Goal: Information Seeking & Learning: Find contact information

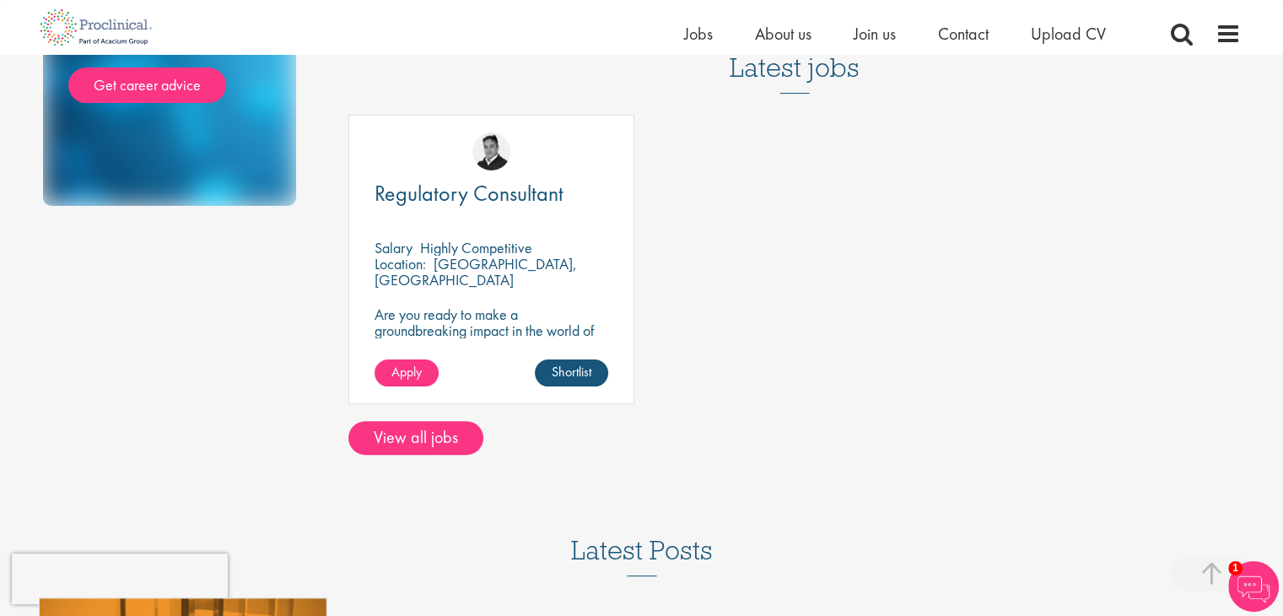
scroll to position [391, 0]
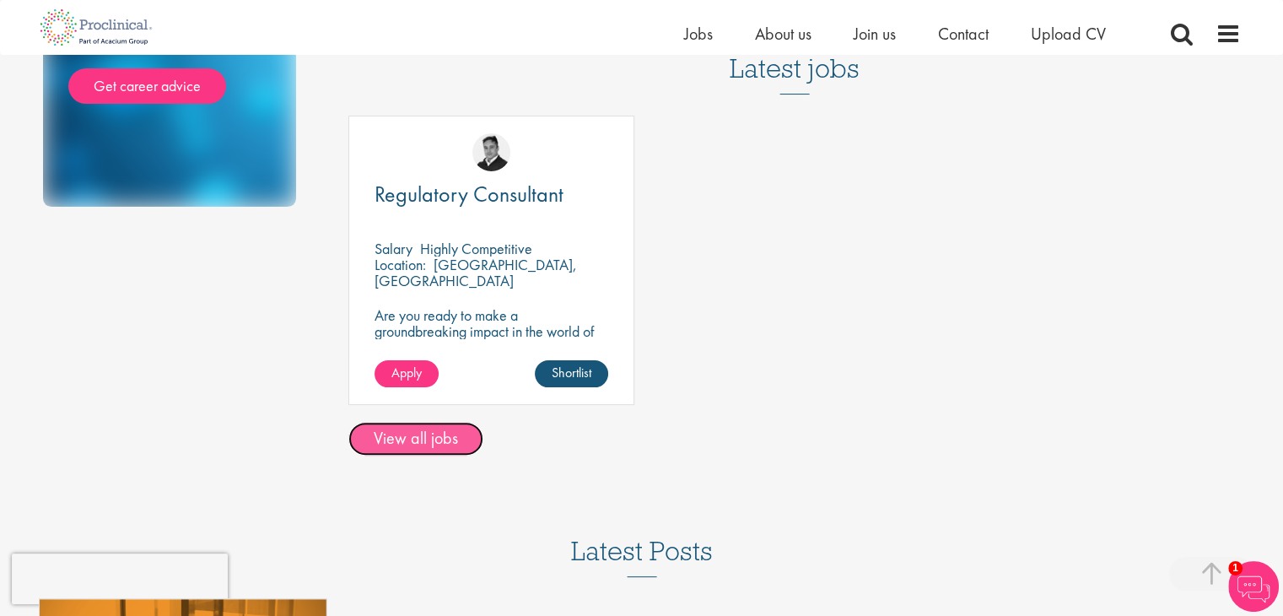
drag, startPoint x: 443, startPoint y: 419, endPoint x: 462, endPoint y: 415, distance: 19.9
click at [443, 422] on link "View all jobs" at bounding box center [415, 439] width 135 height 34
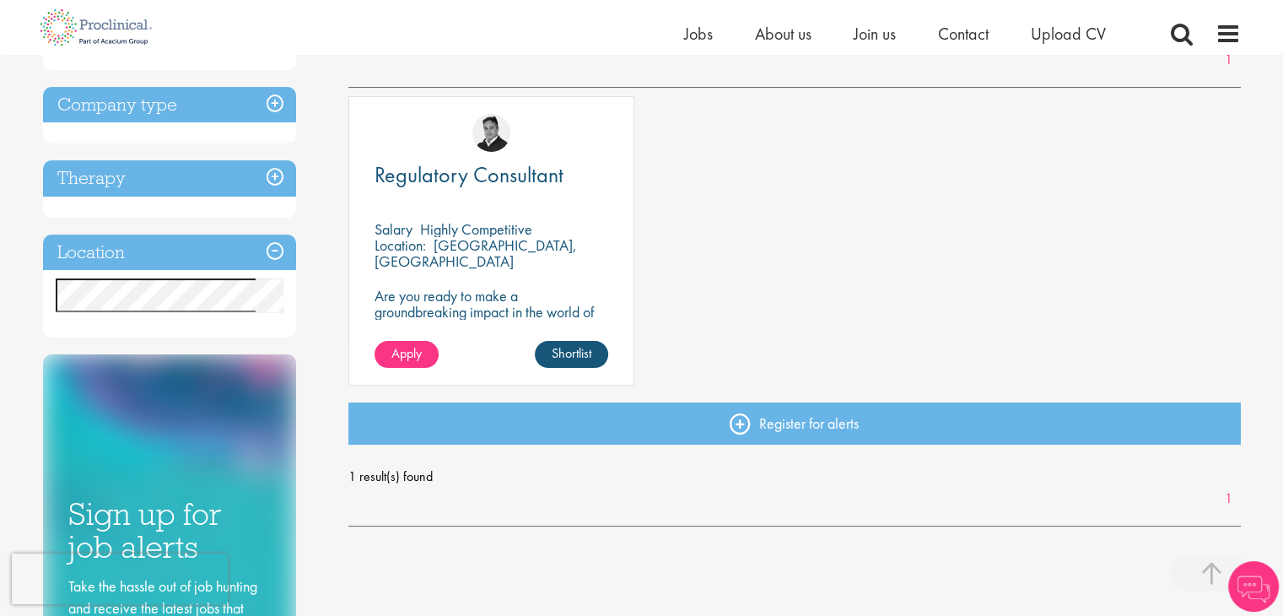
scroll to position [253, 0]
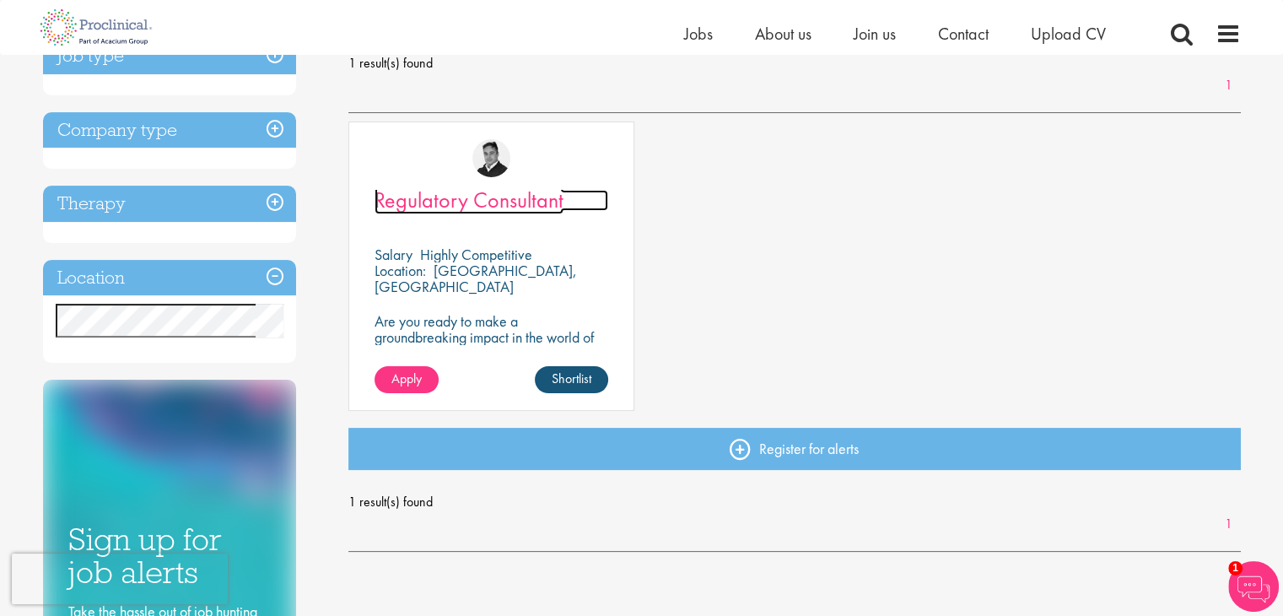
click at [503, 207] on span "Regulatory Consultant" at bounding box center [468, 200] width 189 height 29
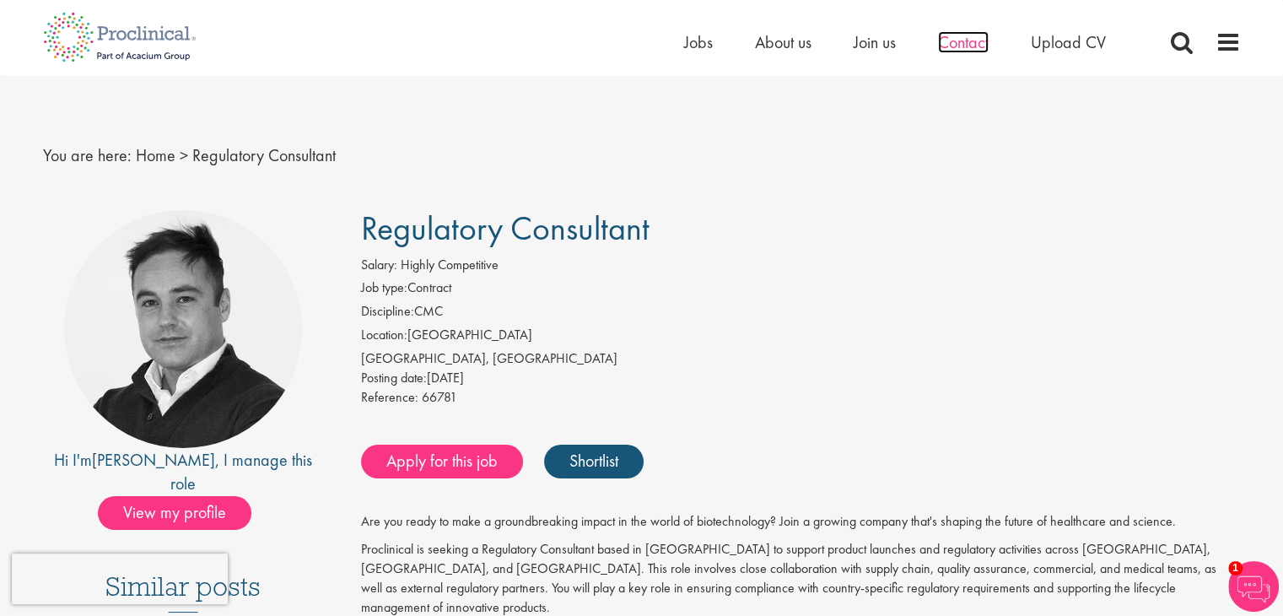
click at [962, 45] on span "Contact" at bounding box center [963, 42] width 51 height 22
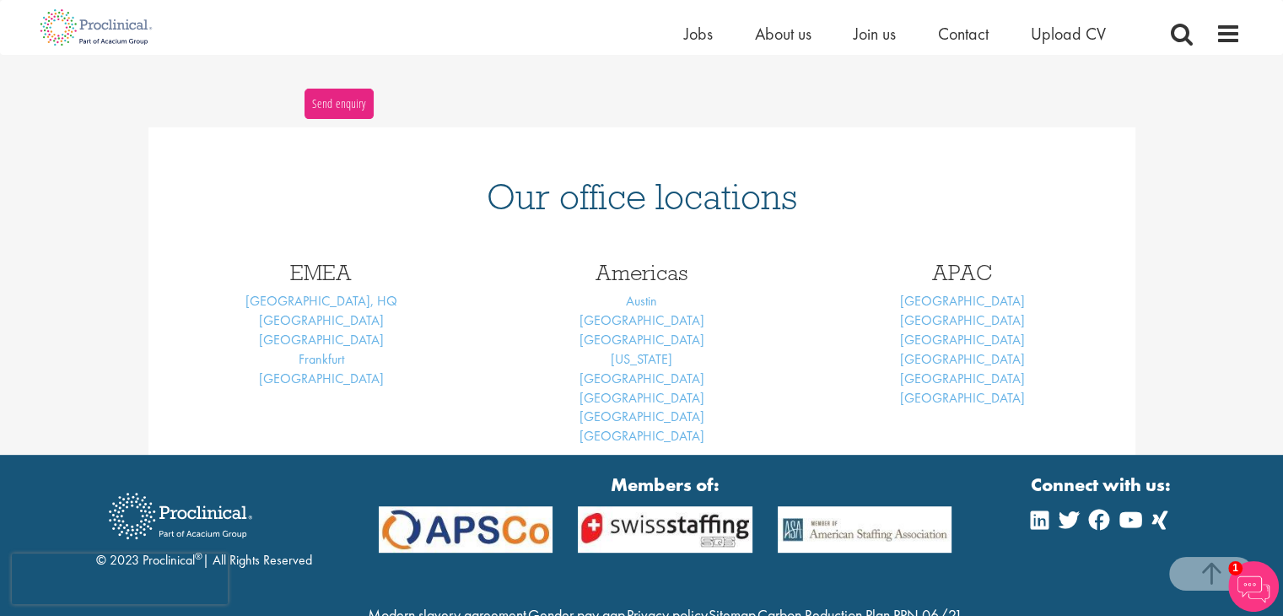
scroll to position [708, 0]
